Goal: Communication & Community: Ask a question

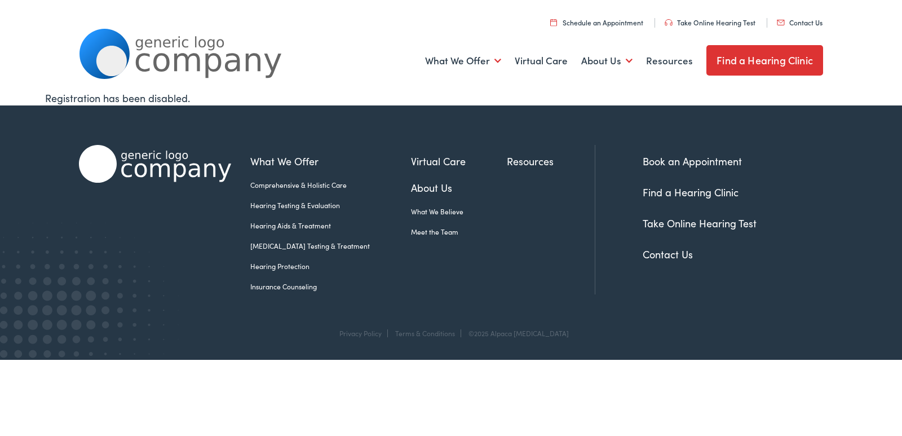
click at [804, 23] on link "Contact Us" at bounding box center [800, 22] width 46 height 10
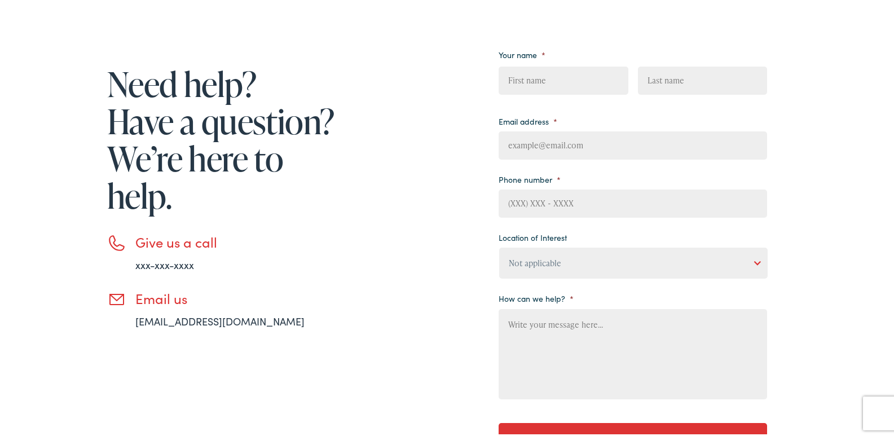
scroll to position [226, 0]
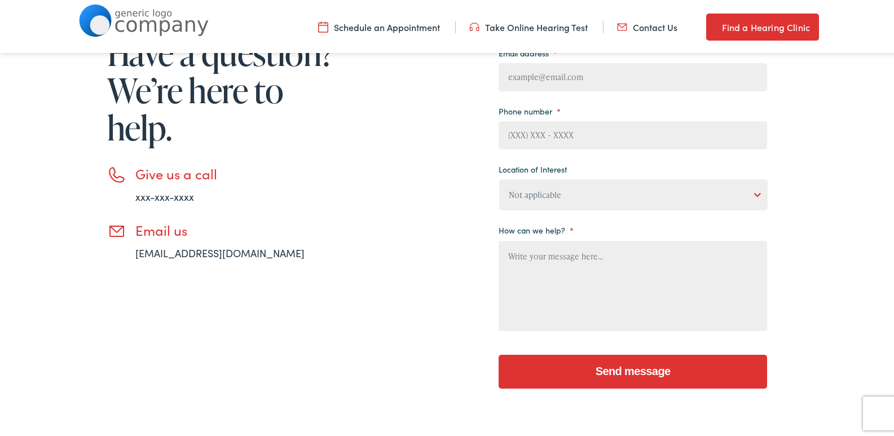
drag, startPoint x: 331, startPoint y: 172, endPoint x: 556, endPoint y: 165, distance: 224.6
click at [346, 172] on div "Need help? Have a question? We’re here to help. Give us a call xxx-xxx-xxxx Ema…" at bounding box center [423, 184] width 688 height 434
click at [556, 165] on label "Location of Interest" at bounding box center [533, 167] width 68 height 10
click at [556, 177] on select "Not applicable Estes Audiology, Seguin Estes Audiology, San Antonio Estes Audio…" at bounding box center [633, 192] width 268 height 31
drag, startPoint x: 541, startPoint y: 133, endPoint x: 556, endPoint y: 148, distance: 20.7
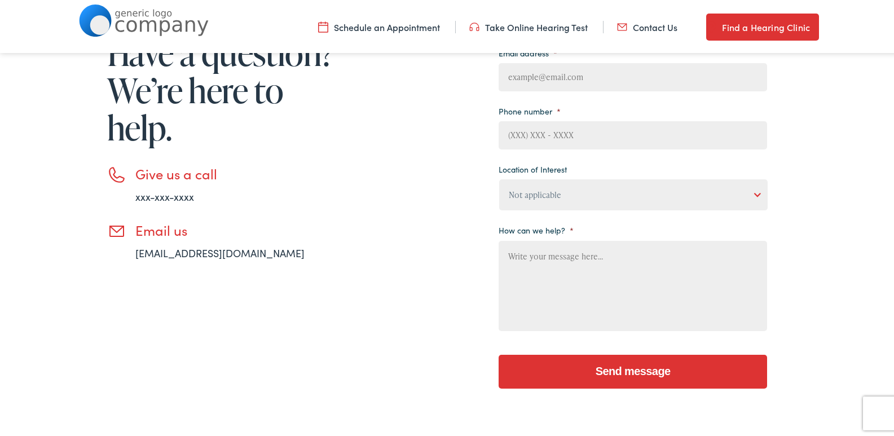
click at [541, 133] on input "Phone number *" at bounding box center [633, 133] width 268 height 28
type input "2167852684"
type input "Rocio"
type input "Kaitlyn"
type input "rocio@lustrouslivingclean.com"
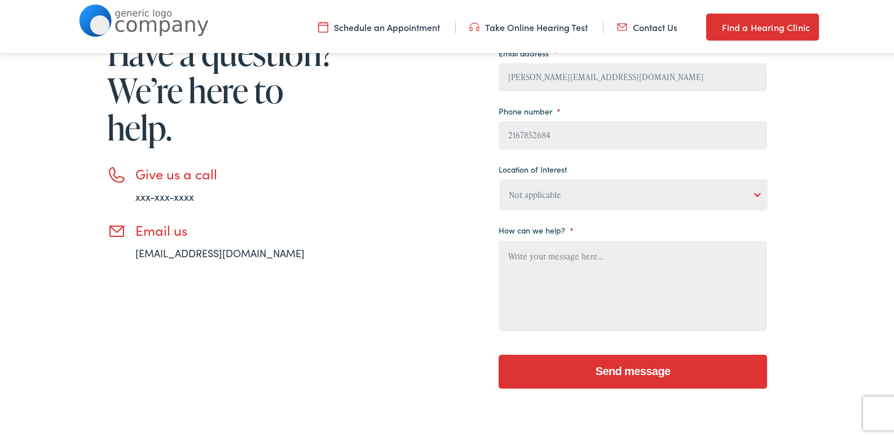
click at [373, 193] on div "Need help? Have a question? We’re here to help. Give us a call xxx-xxx-xxxx Ema…" at bounding box center [423, 184] width 688 height 434
drag, startPoint x: 584, startPoint y: 200, endPoint x: 587, endPoint y: 207, distance: 7.7
click at [585, 201] on select "Not applicable Estes Audiology, Seguin Estes Audiology, San Antonio Estes Audio…" at bounding box center [633, 192] width 268 height 31
select select "Estes Audiology, San Antonio"
click at [499, 177] on select "Not applicable Estes Audiology, Seguin Estes Audiology, San Antonio Estes Audio…" at bounding box center [633, 192] width 268 height 31
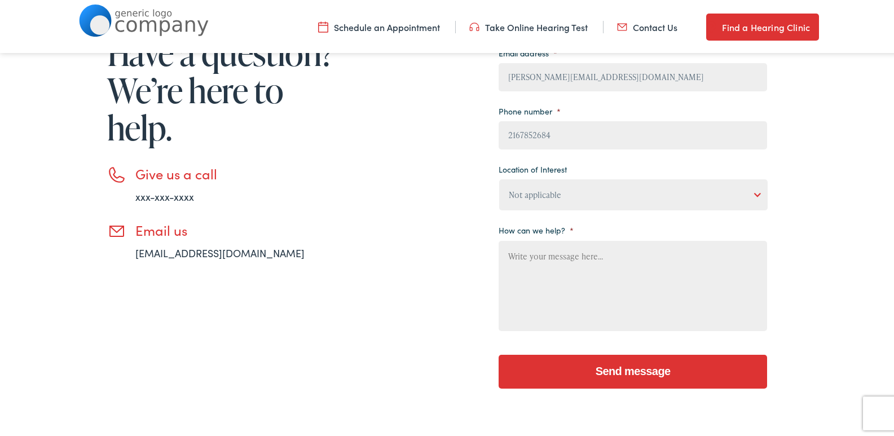
drag, startPoint x: 425, startPoint y: 270, endPoint x: 663, endPoint y: 293, distance: 239.1
click at [427, 270] on div "Need help? Have a question? We’re here to help. Give us a call xxx-xxx-xxxx Ema…" at bounding box center [423, 184] width 688 height 434
paste textarea "As a local business, Premier Window Cleaning proudly serves the neighborhood ar…"
click at [663, 293] on textarea "As a local business, Premier Window Cleaning proudly serves the neighborhood ar…" at bounding box center [633, 284] width 268 height 90
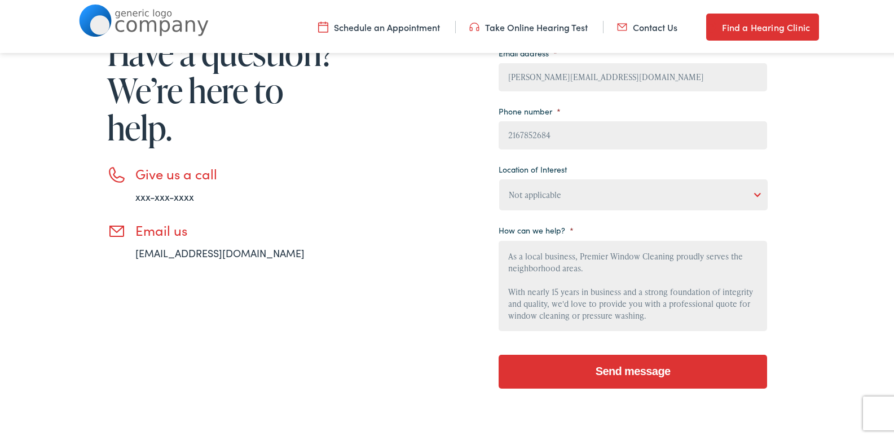
scroll to position [203, 0]
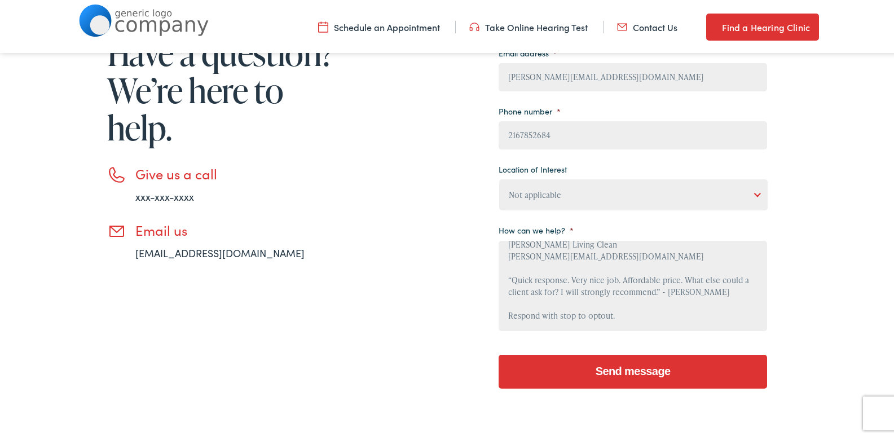
type textarea "As a local business, Premier Window Cleaning proudly serves the neighborhood ar…"
click at [654, 356] on input "Send message" at bounding box center [633, 369] width 268 height 34
click at [605, 373] on input "Send message" at bounding box center [633, 369] width 268 height 34
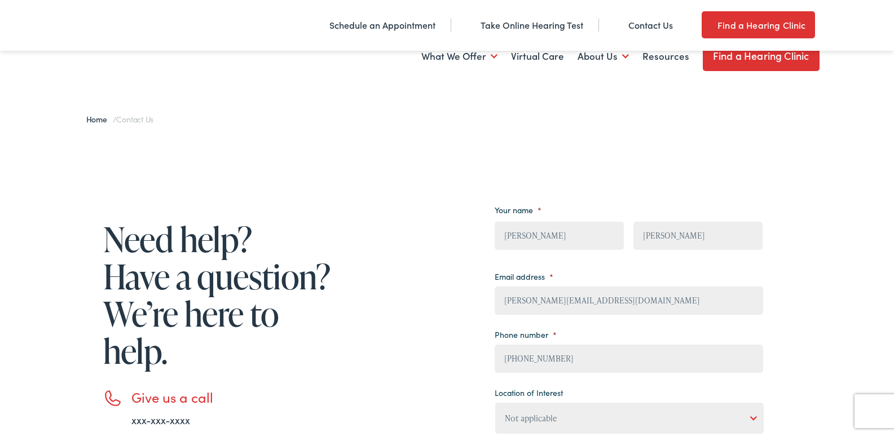
select select "Estes Audiology, San Antonio"
